Goal: Task Accomplishment & Management: Manage account settings

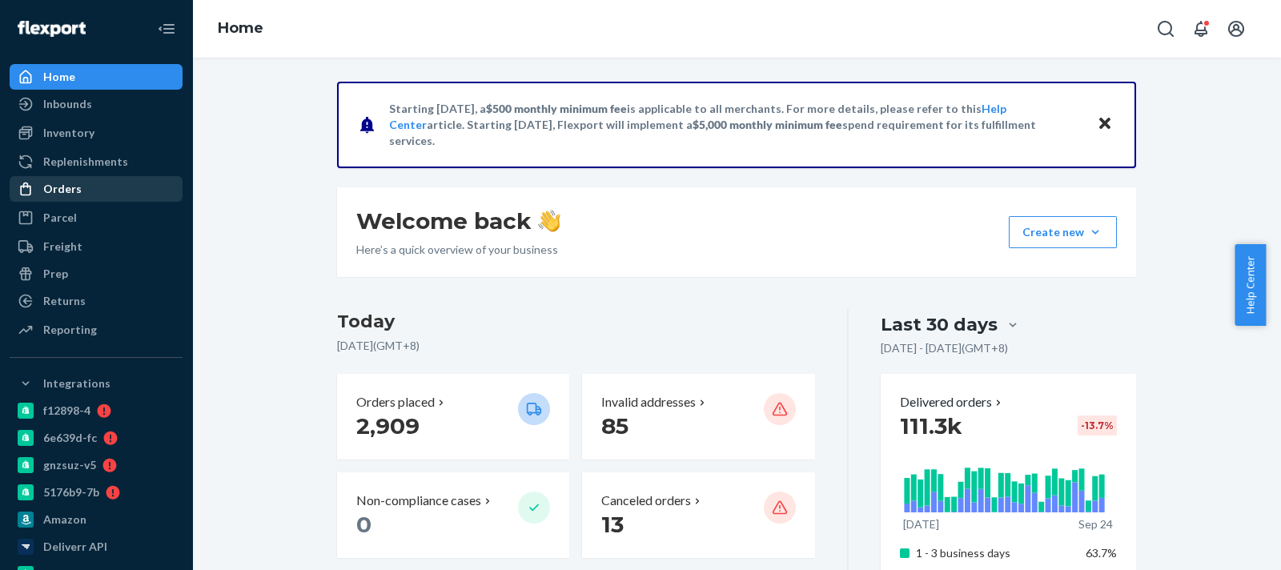
click at [137, 181] on div "Orders" at bounding box center [96, 189] width 170 height 22
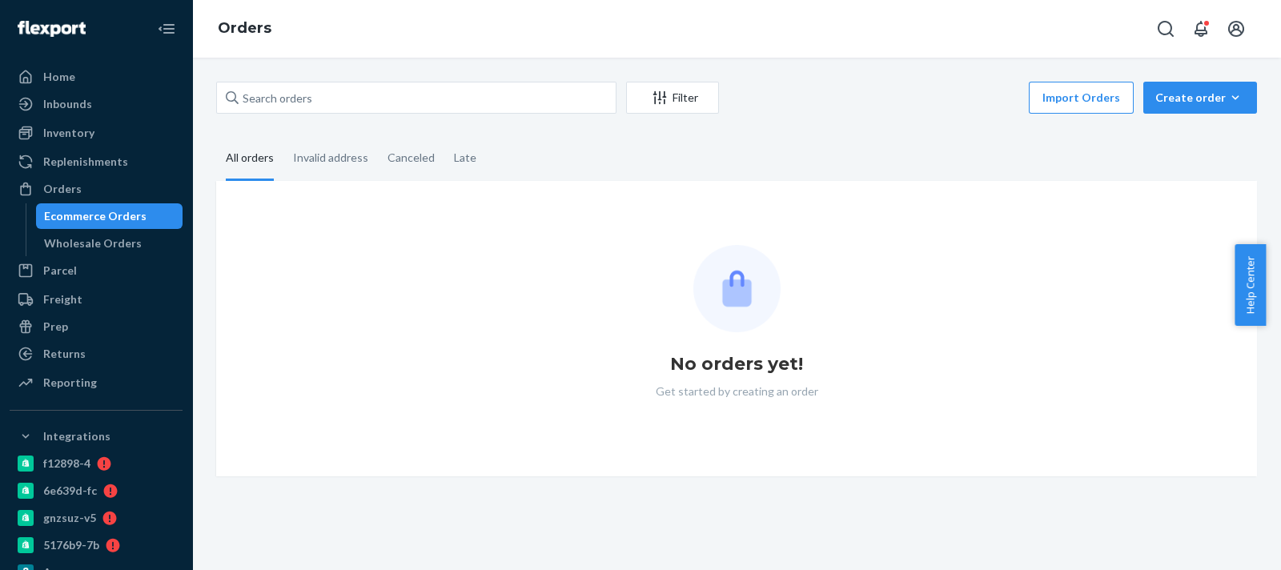
click at [132, 216] on div "Ecommerce Orders" at bounding box center [95, 216] width 102 height 16
click at [337, 96] on input "text" at bounding box center [416, 98] width 400 height 32
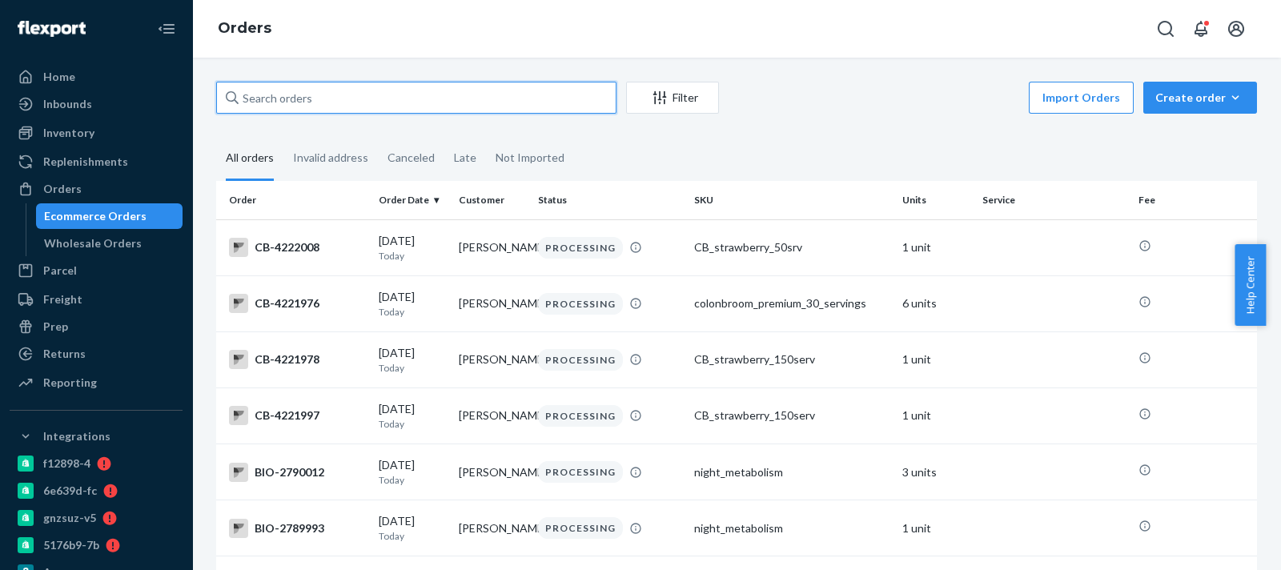
paste input "2700664"
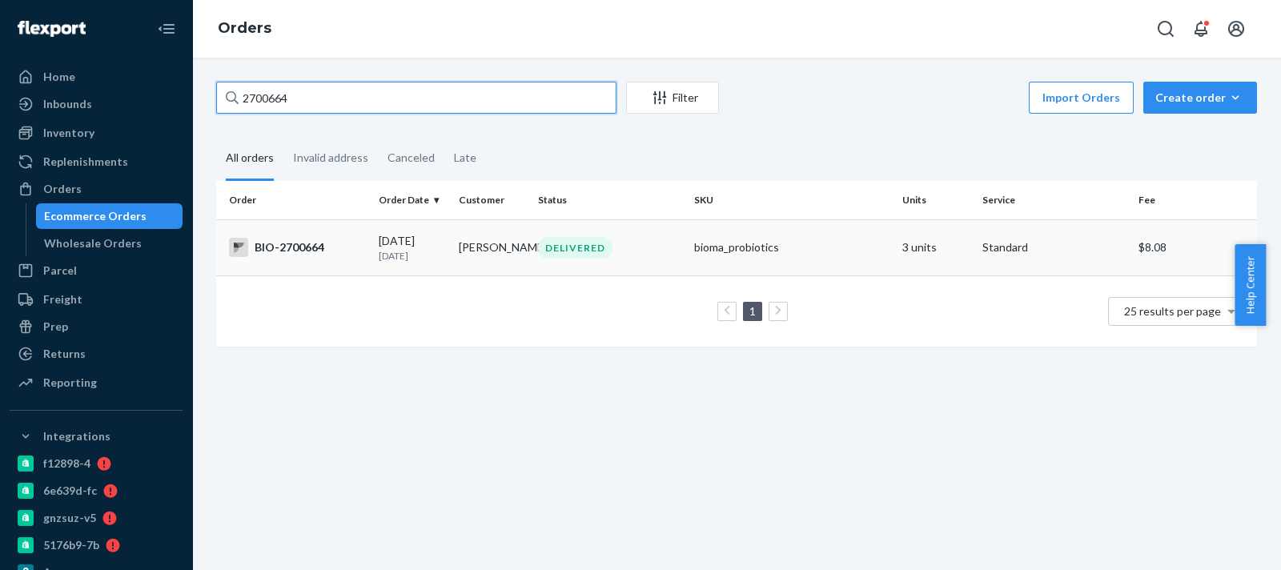
type input "2700664"
click at [304, 242] on div "BIO-2700664" at bounding box center [297, 247] width 137 height 19
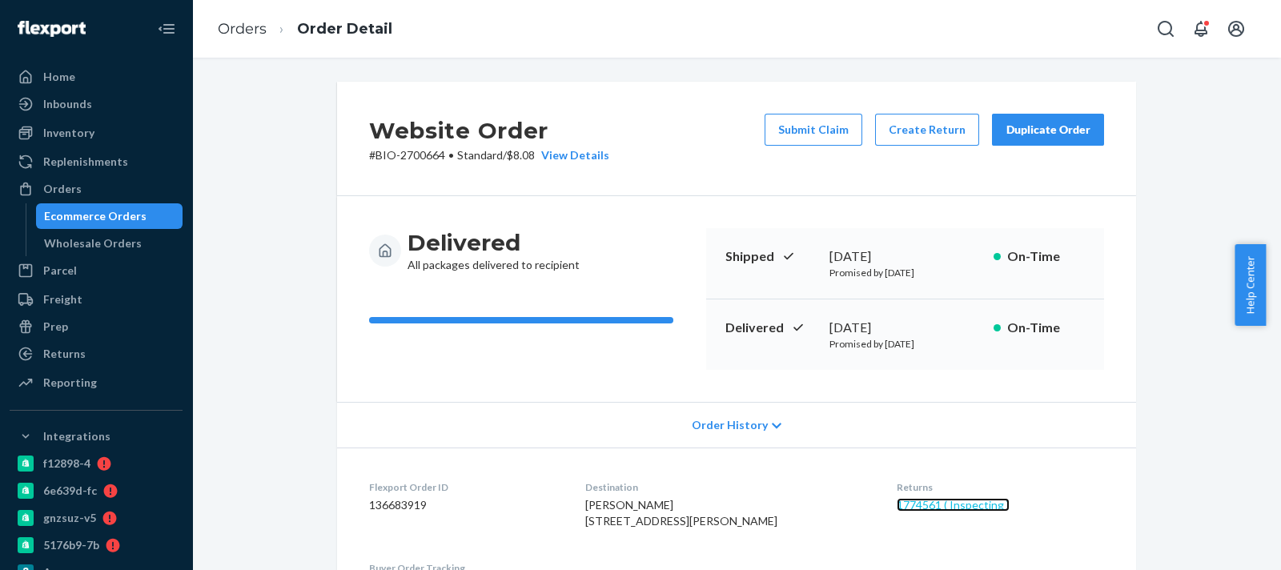
click at [946, 499] on link "1774561 ( Inspecting )" at bounding box center [953, 505] width 113 height 14
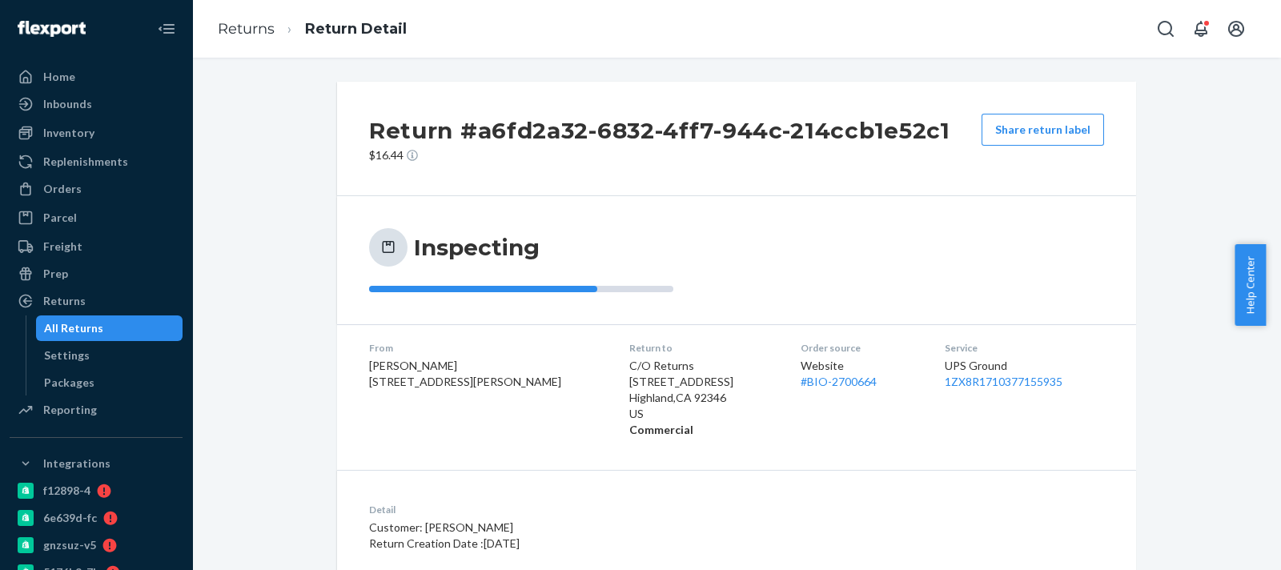
scroll to position [154, 0]
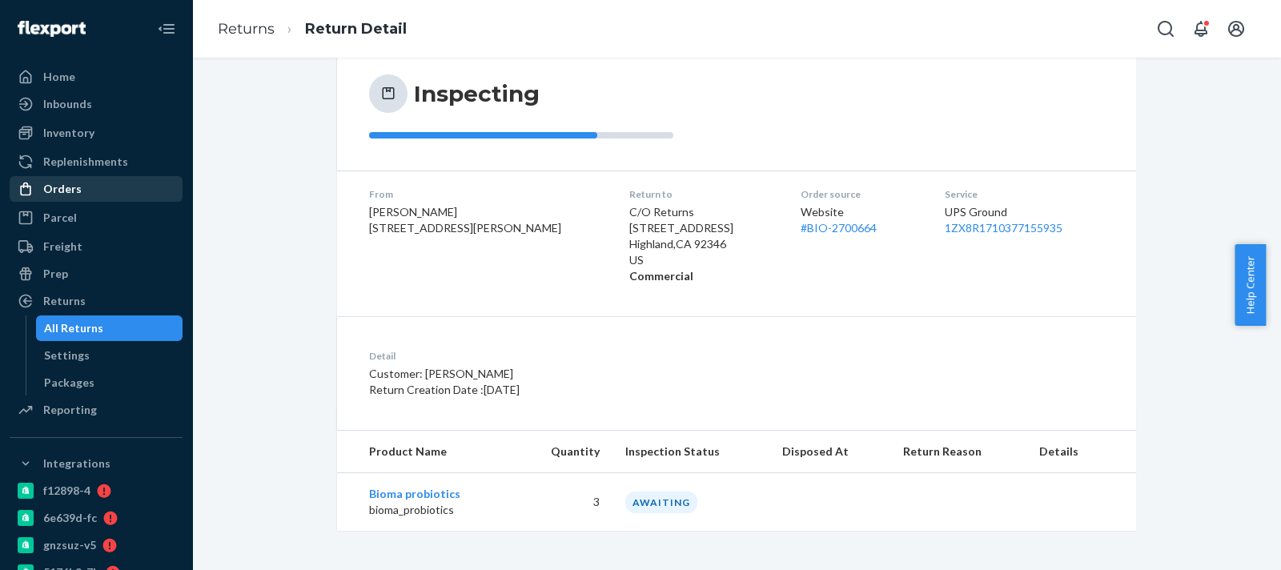
click at [106, 181] on div "Orders" at bounding box center [96, 189] width 170 height 22
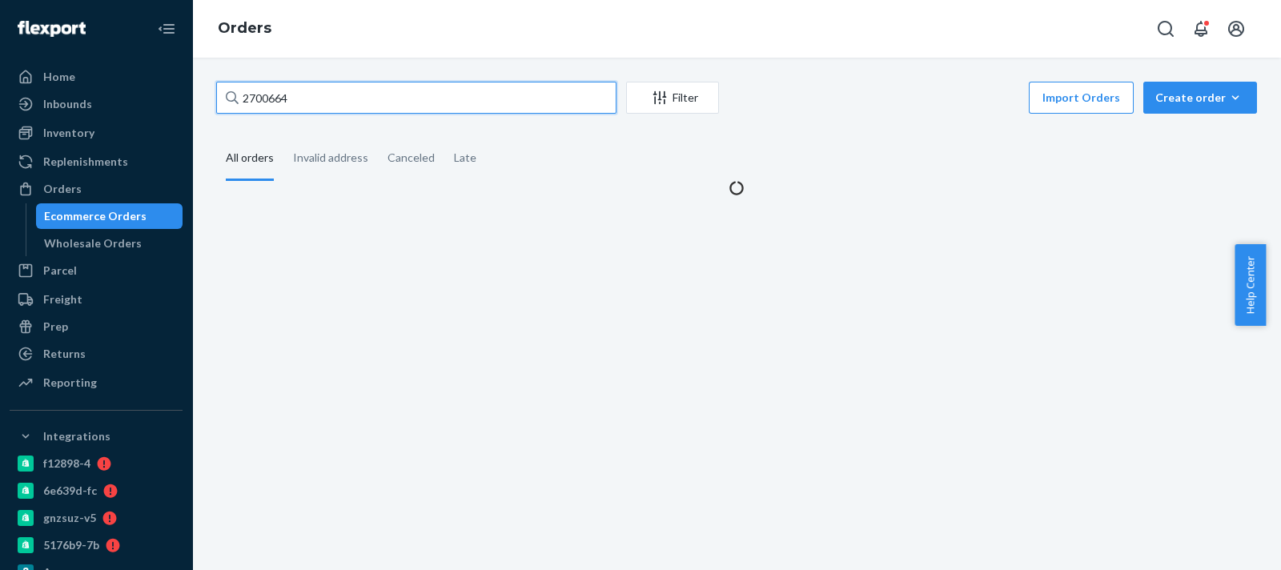
click at [326, 87] on input "2700664" at bounding box center [416, 98] width 400 height 32
click at [326, 86] on input "2700664" at bounding box center [416, 98] width 400 height 32
paste input "78513"
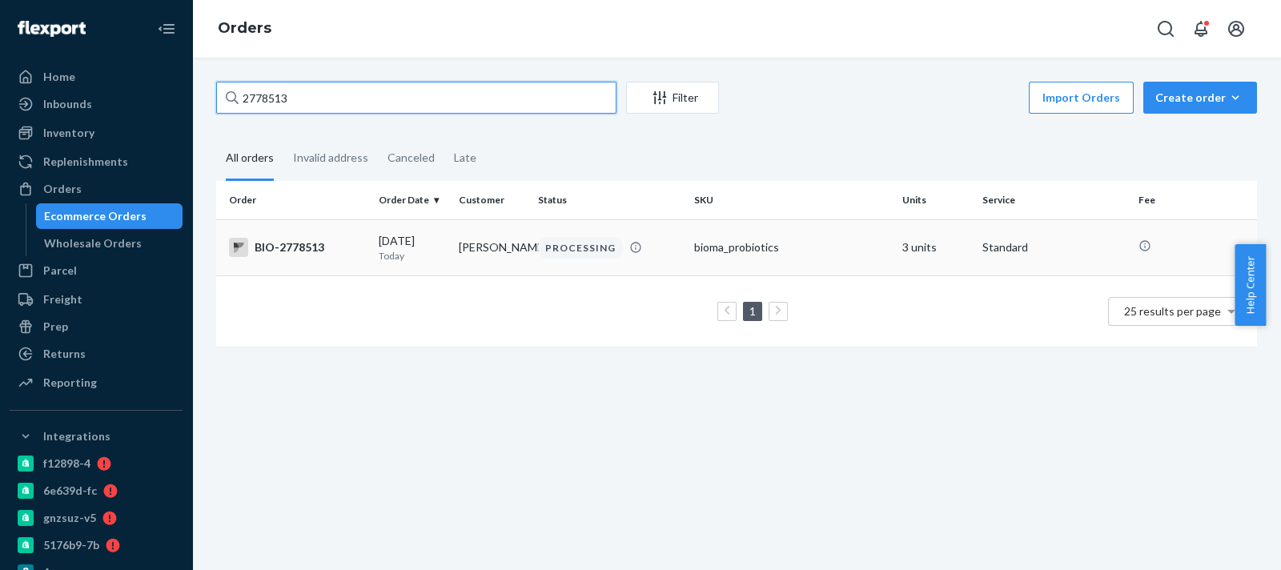
type input "2778513"
click at [353, 247] on div "BIO-2778513" at bounding box center [297, 247] width 137 height 19
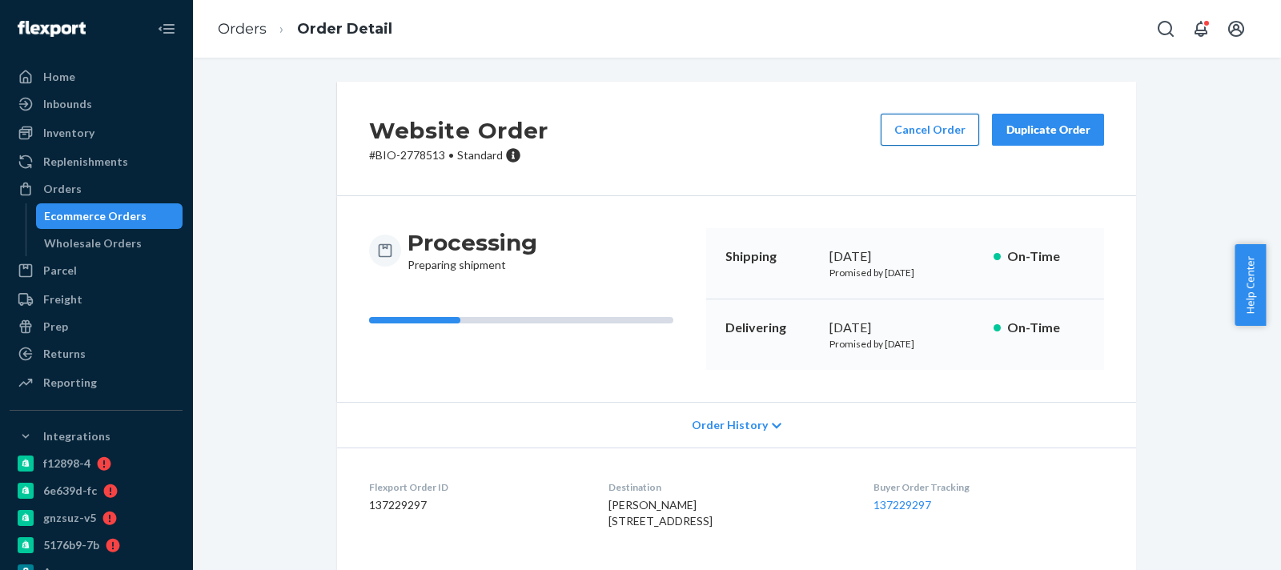
click at [945, 133] on button "Cancel Order" at bounding box center [930, 130] width 98 height 32
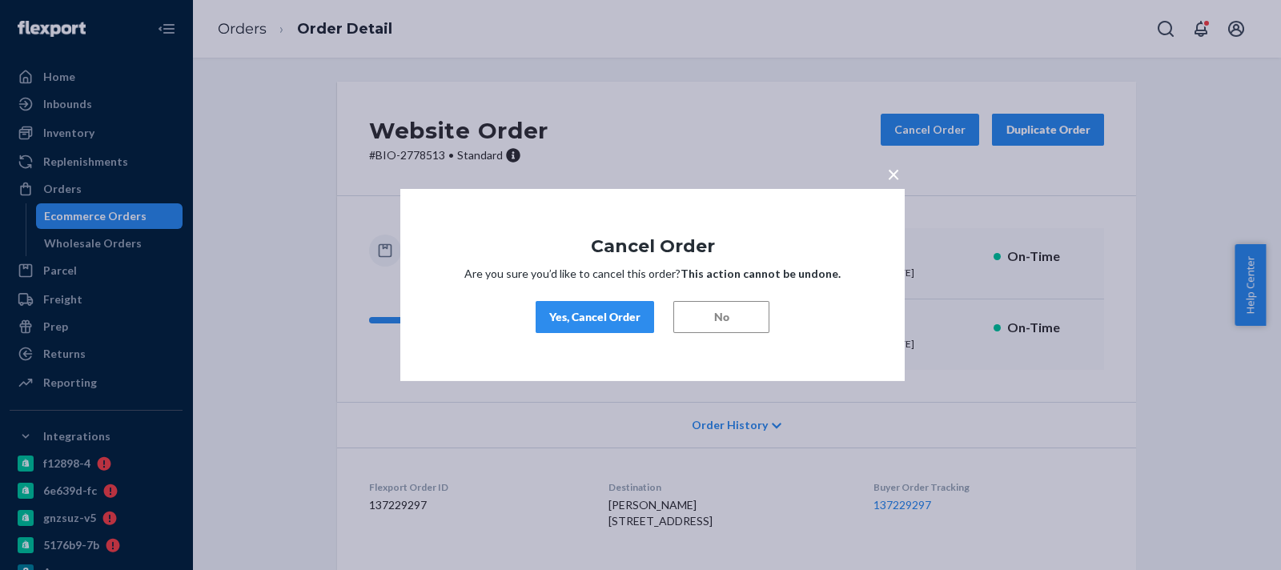
click at [584, 307] on button "Yes, Cancel Order" at bounding box center [595, 317] width 118 height 32
